Goal: Find contact information: Find contact information

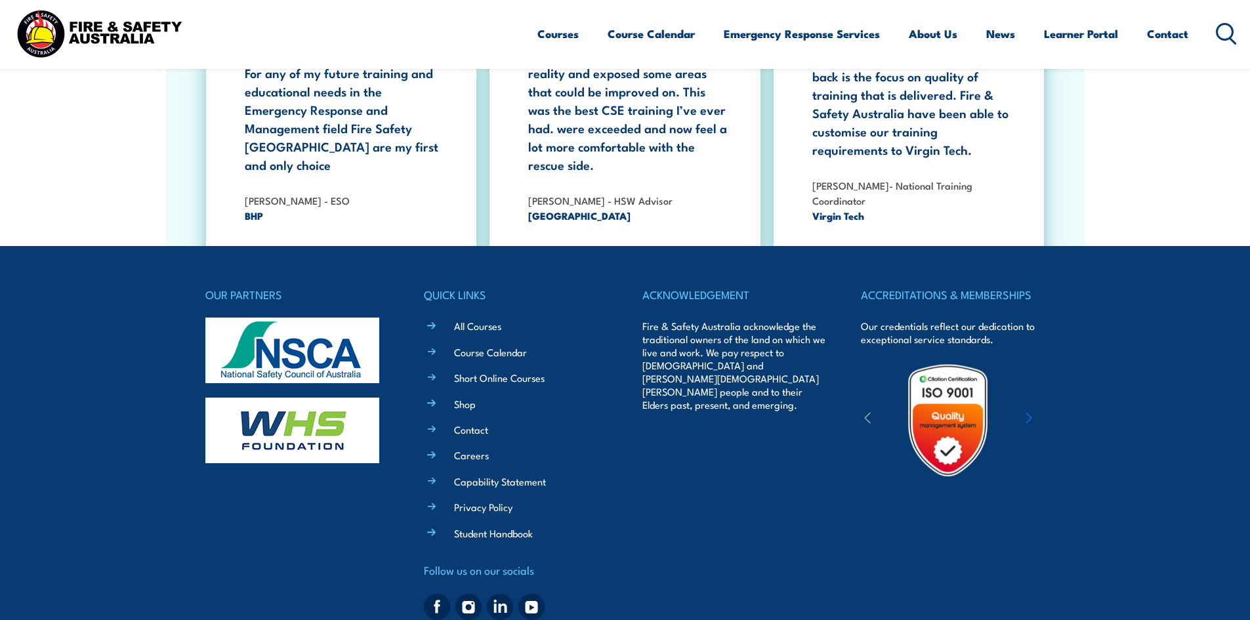
scroll to position [2401, 0]
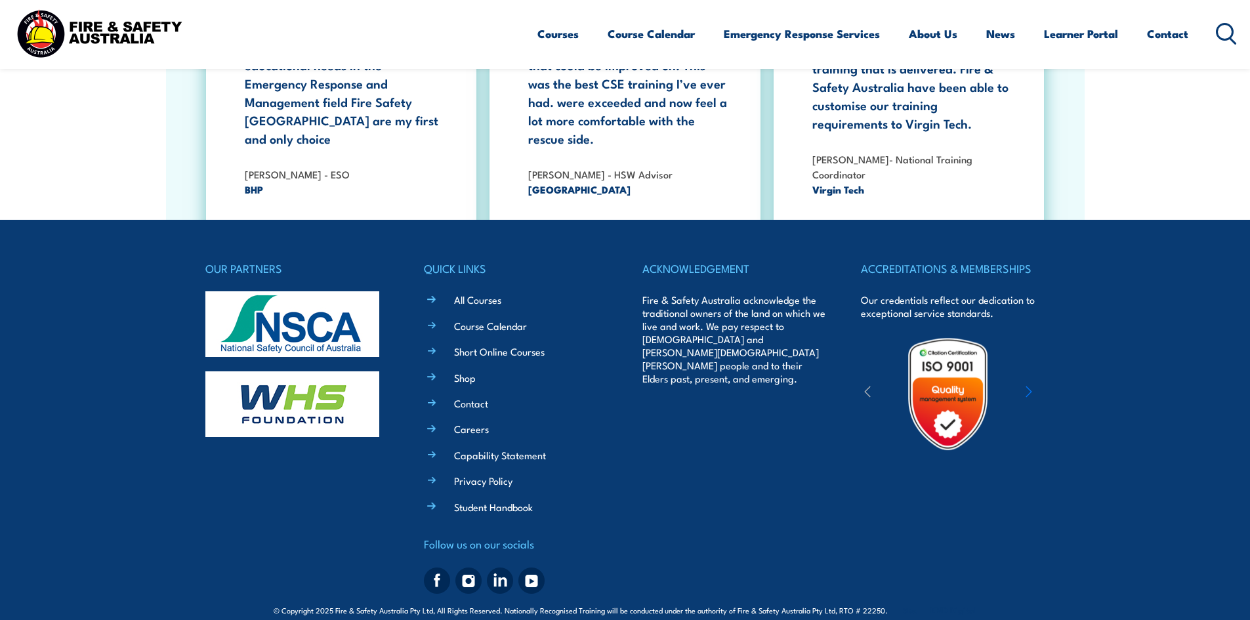
click at [449, 395] on li "Contact" at bounding box center [525, 402] width 165 height 15
click at [477, 396] on link "Contact" at bounding box center [471, 403] width 34 height 14
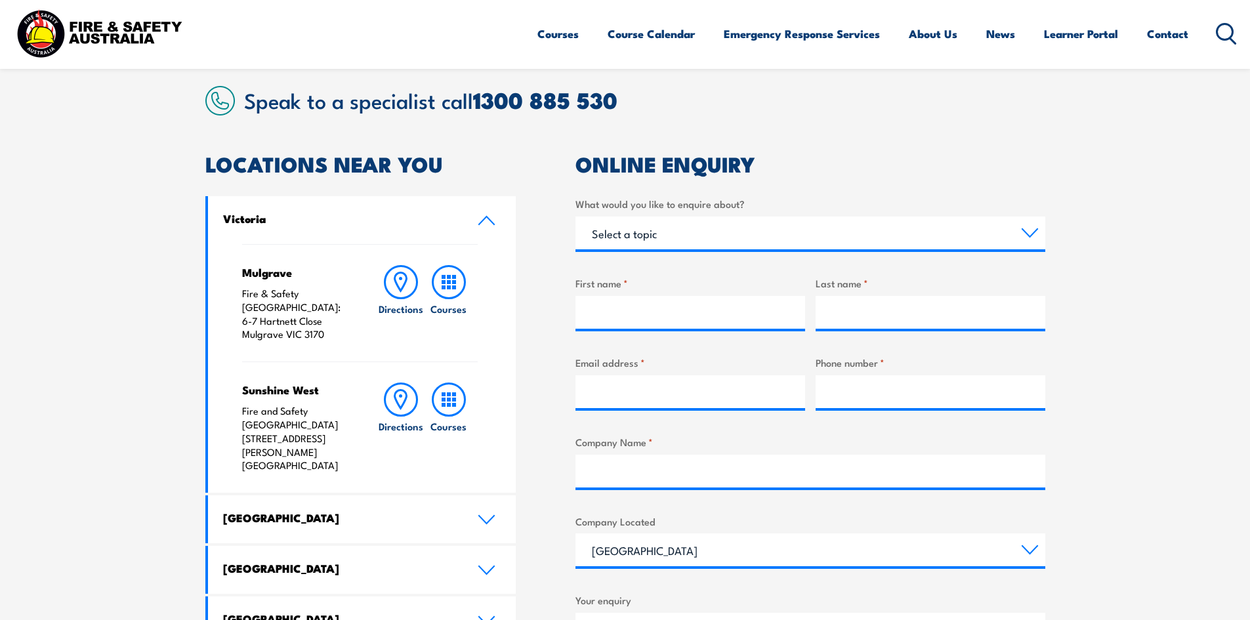
scroll to position [328, 0]
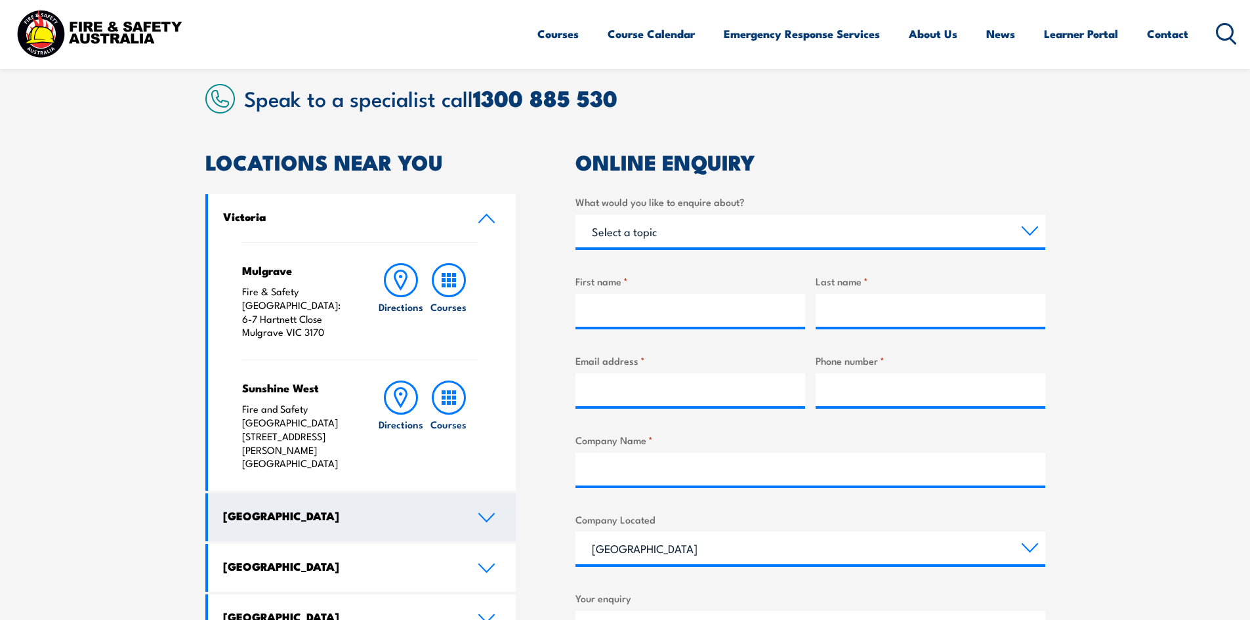
click at [476, 493] on link "[GEOGRAPHIC_DATA]" at bounding box center [362, 517] width 308 height 48
